Goal: Task Accomplishment & Management: Manage account settings

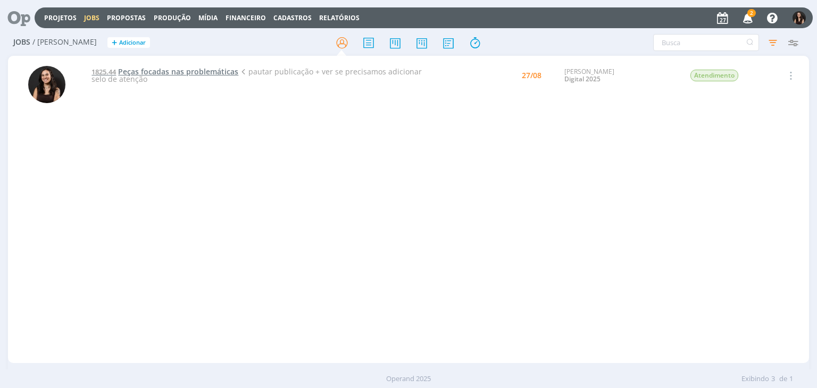
drag, startPoint x: 0, startPoint y: 0, endPoint x: 160, endPoint y: 73, distance: 175.7
click at [160, 73] on span "Peças focadas nas problemáticas" at bounding box center [178, 72] width 120 height 10
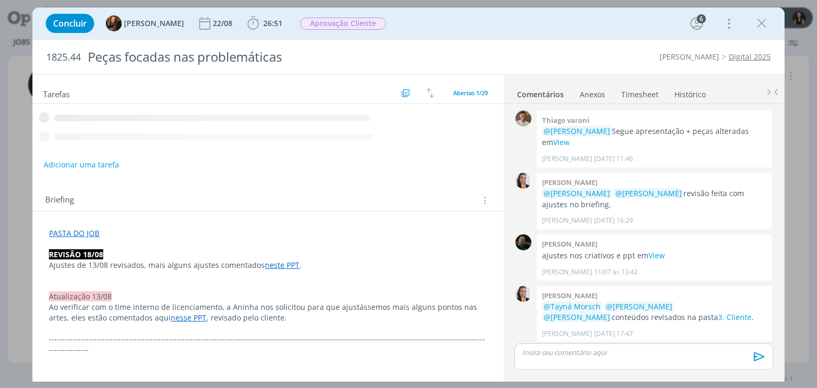
scroll to position [994, 0]
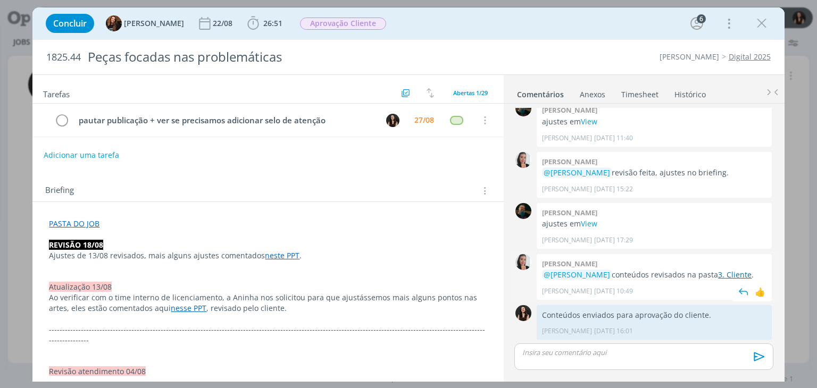
click at [724, 270] on link "3. Cliente" at bounding box center [735, 275] width 34 height 10
click at [92, 150] on button "Adicionar uma tarefa" at bounding box center [81, 155] width 76 height 18
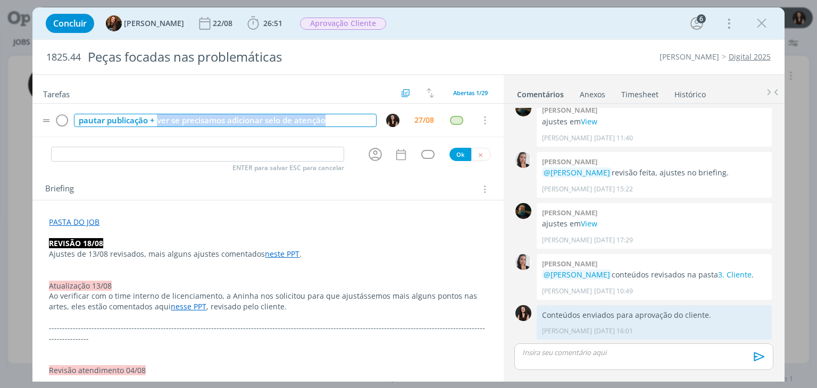
drag, startPoint x: 337, startPoint y: 119, endPoint x: 158, endPoint y: 122, distance: 179.3
click at [158, 122] on div "pautar publicação + ver se precisamos adicionar selo de atenção" at bounding box center [225, 120] width 302 height 13
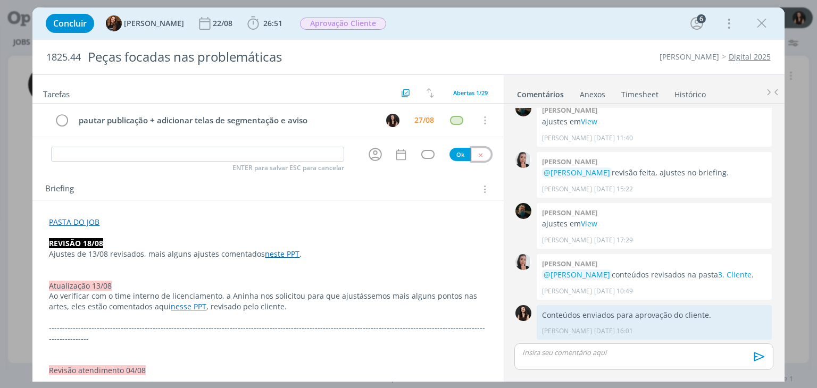
click at [477, 154] on icon "dialog" at bounding box center [480, 155] width 7 height 7
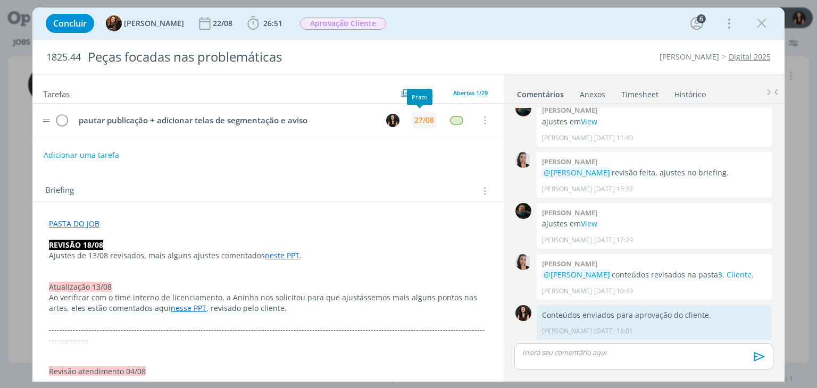
click at [414, 122] on div "27/08" at bounding box center [424, 120] width 20 height 7
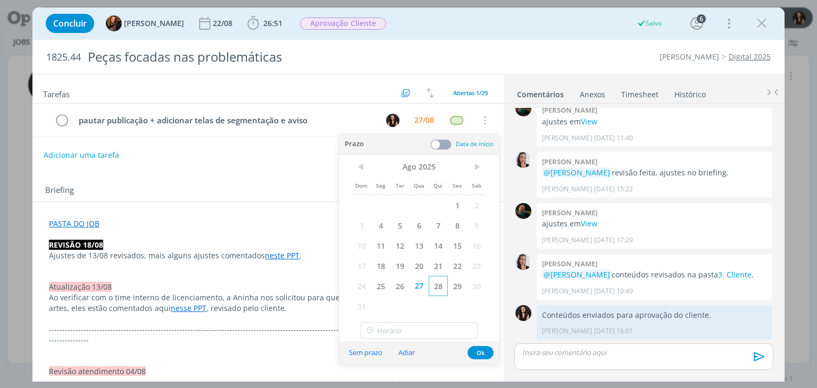
click at [439, 284] on span "28" at bounding box center [438, 286] width 19 height 20
click at [486, 352] on button "Ok" at bounding box center [481, 352] width 26 height 13
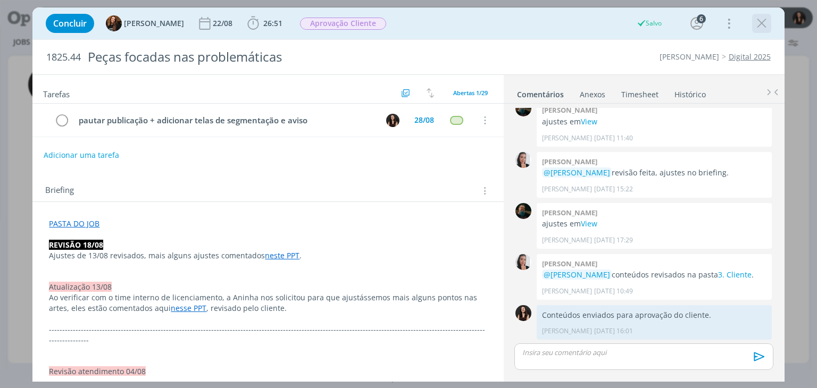
click at [761, 14] on div "dialog" at bounding box center [761, 23] width 19 height 19
click at [761, 18] on icon "dialog" at bounding box center [762, 23] width 16 height 16
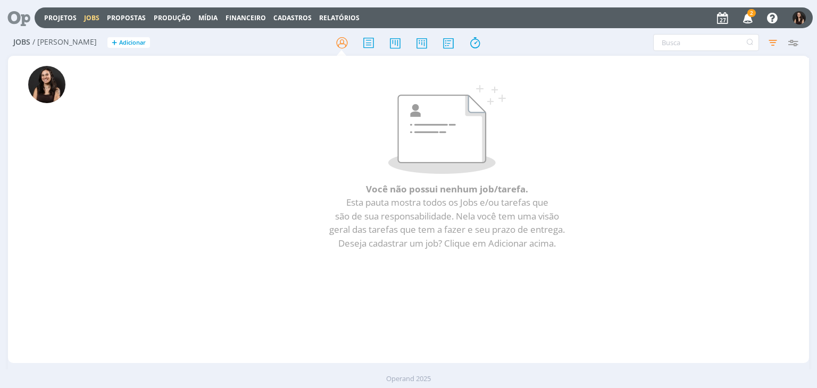
click at [18, 20] on icon at bounding box center [15, 17] width 22 height 21
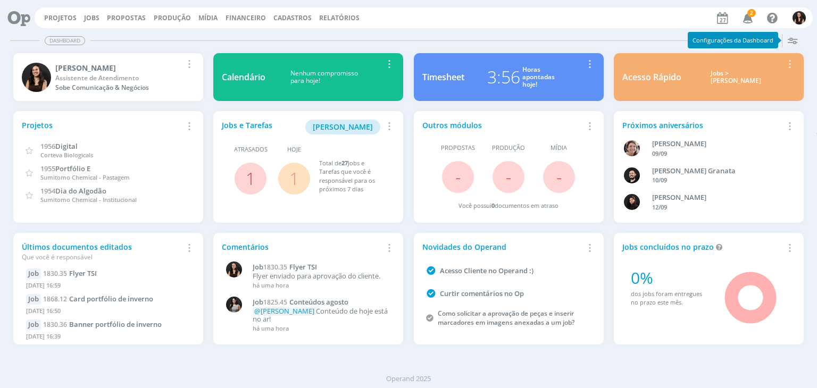
click at [297, 178] on link "1" at bounding box center [294, 178] width 10 height 23
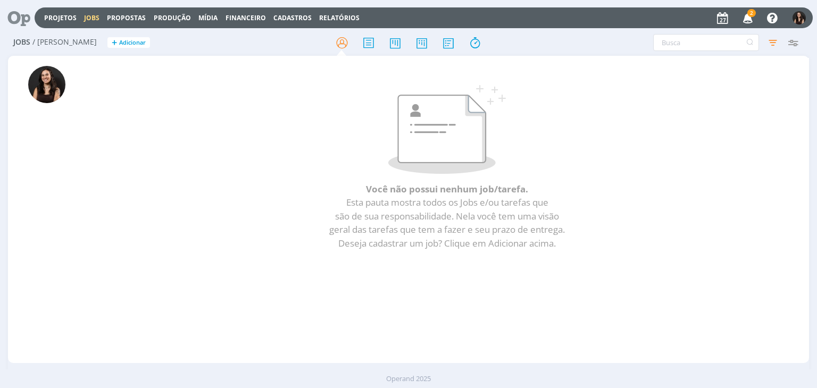
click at [26, 16] on icon at bounding box center [15, 17] width 22 height 21
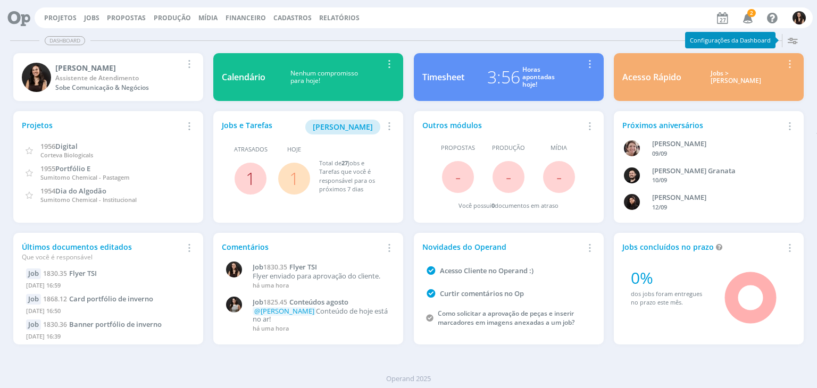
click at [247, 173] on link "1" at bounding box center [251, 178] width 10 height 23
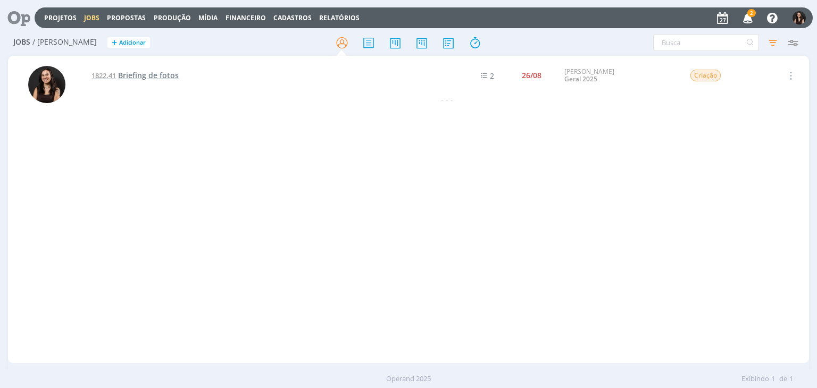
click at [166, 74] on span "Briefing de fotos" at bounding box center [148, 75] width 61 height 10
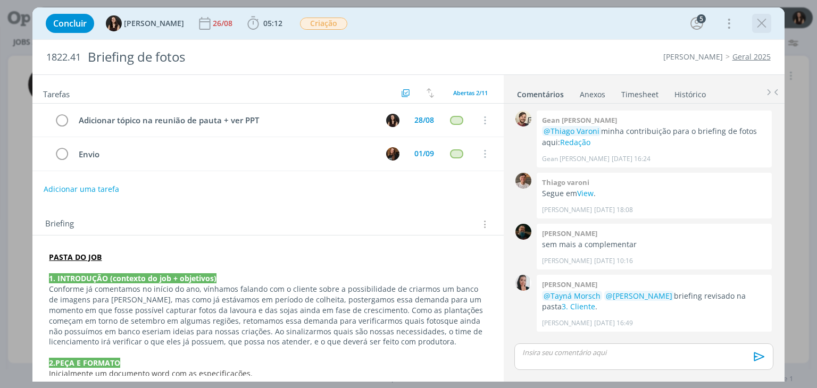
click at [760, 20] on icon "dialog" at bounding box center [762, 23] width 16 height 16
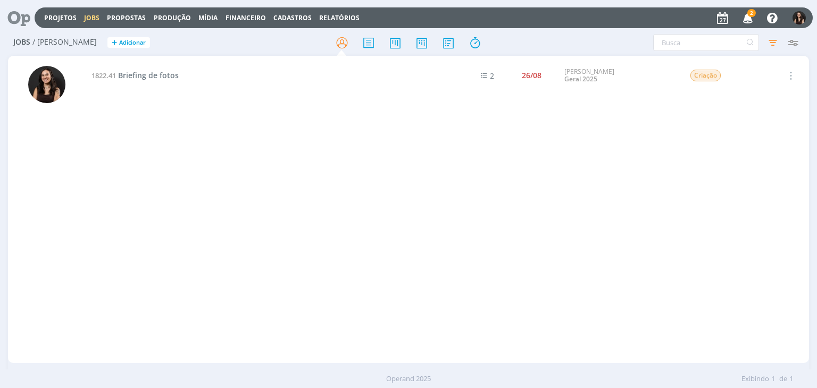
click at [26, 15] on icon at bounding box center [15, 17] width 22 height 21
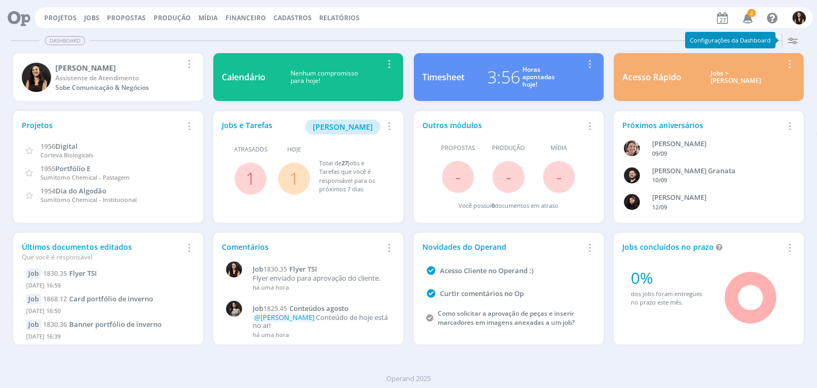
click at [750, 14] on span "2" at bounding box center [751, 13] width 9 height 8
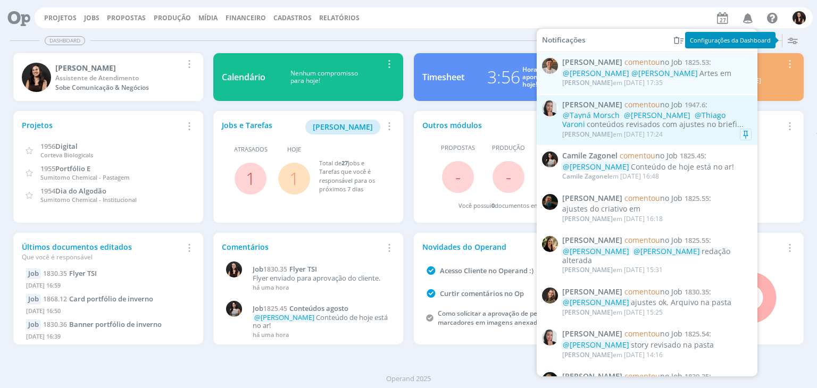
click at [700, 130] on div "Caroline Pieczarka em 27/08 às 17:24" at bounding box center [656, 134] width 189 height 11
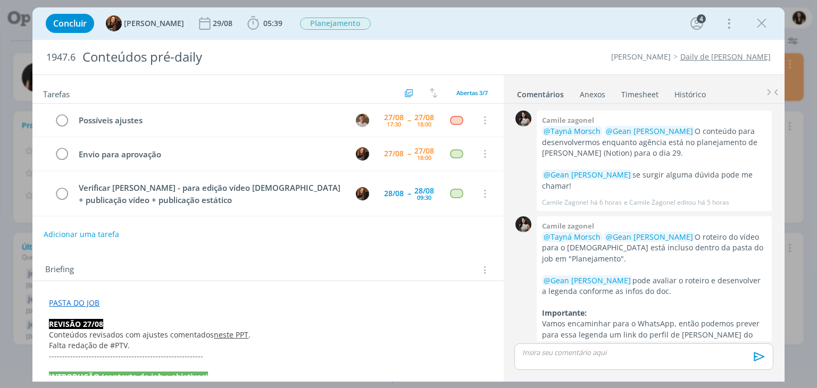
scroll to position [228, 0]
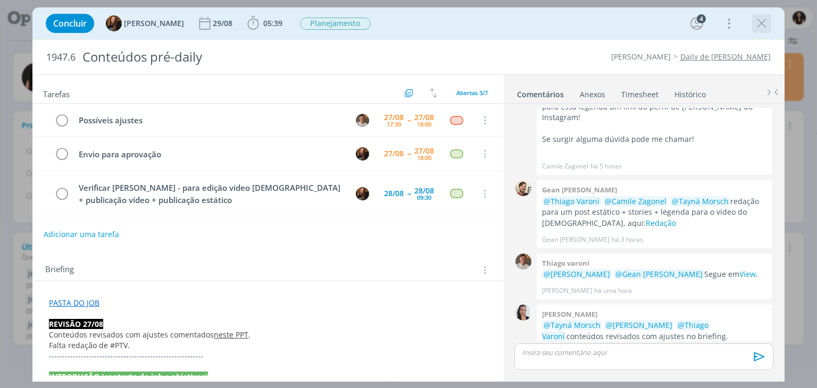
click at [753, 22] on div "dialog" at bounding box center [761, 23] width 19 height 19
click at [762, 25] on icon "dialog" at bounding box center [762, 23] width 16 height 16
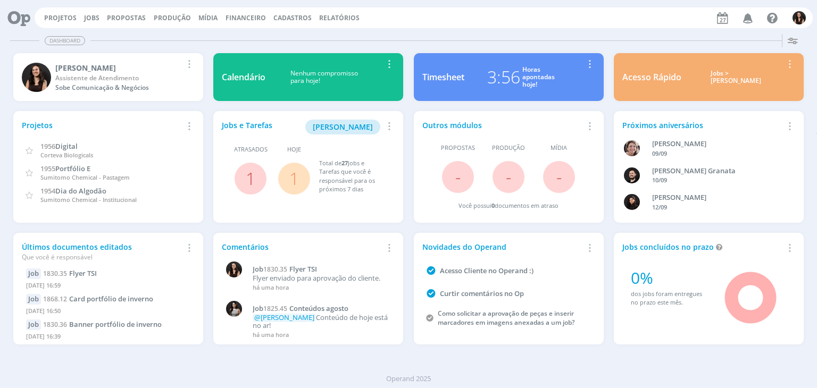
click at [747, 18] on icon "button" at bounding box center [748, 18] width 19 height 18
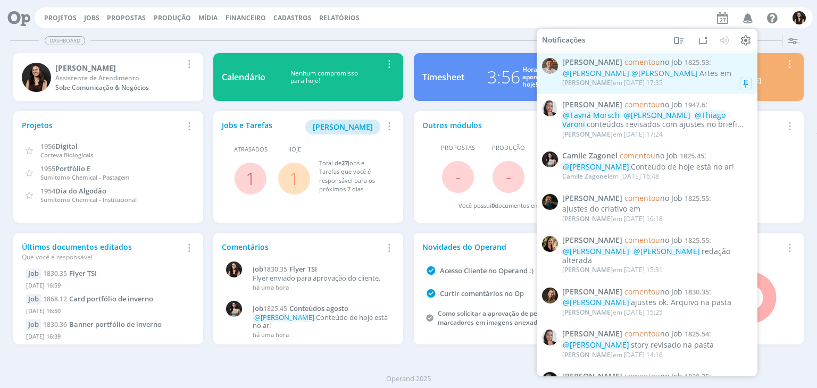
click at [652, 79] on div "Thiago Varoni em 27/08 às 17:35" at bounding box center [656, 83] width 189 height 11
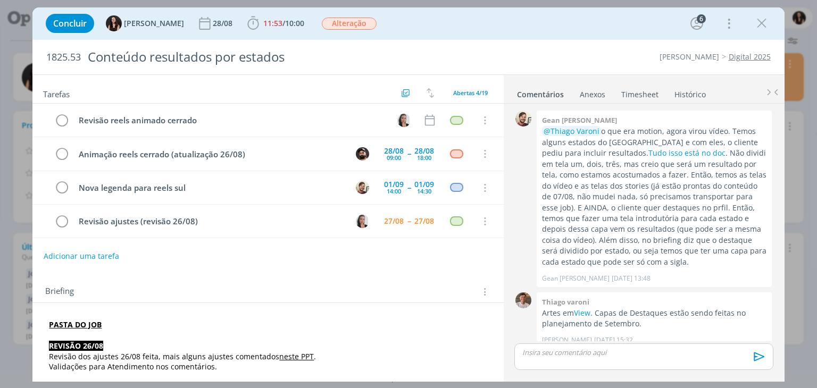
scroll to position [659, 0]
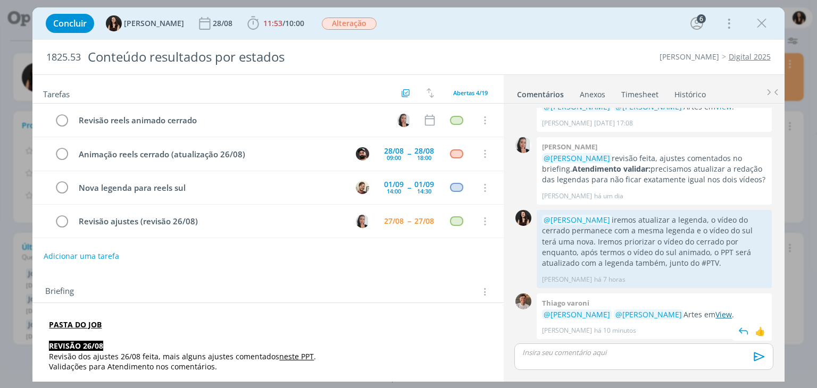
click at [716, 312] on link "View" at bounding box center [724, 315] width 16 height 10
